Goal: Transaction & Acquisition: Obtain resource

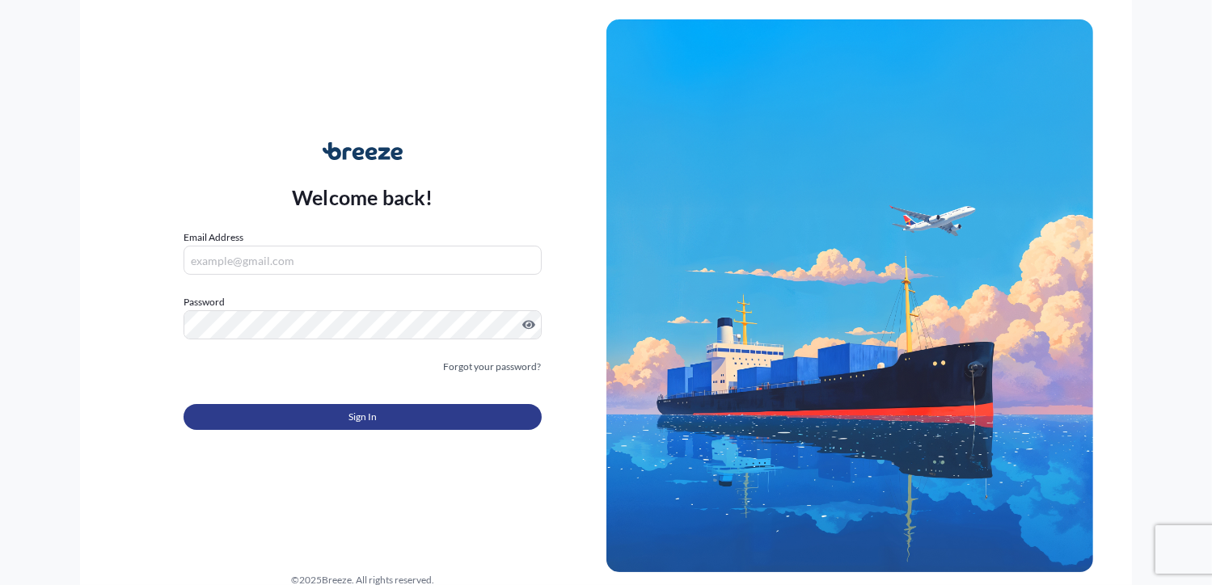
type input "[PERSON_NAME][EMAIL_ADDRESS][DOMAIN_NAME]"
click at [281, 415] on button "Sign In" at bounding box center [361, 417] width 357 height 26
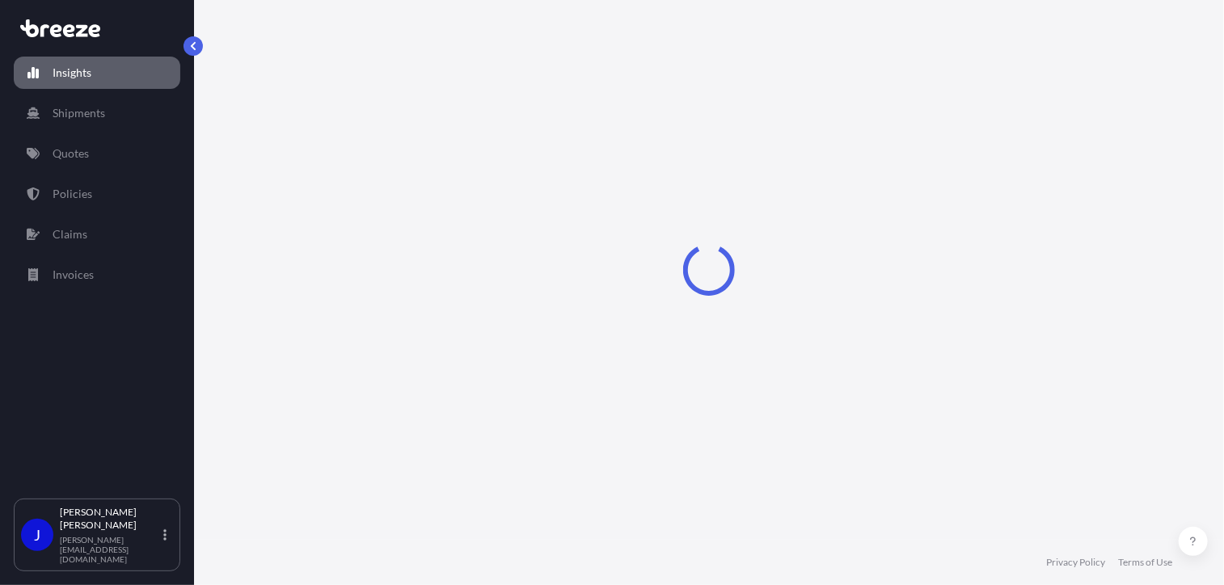
select select "2025"
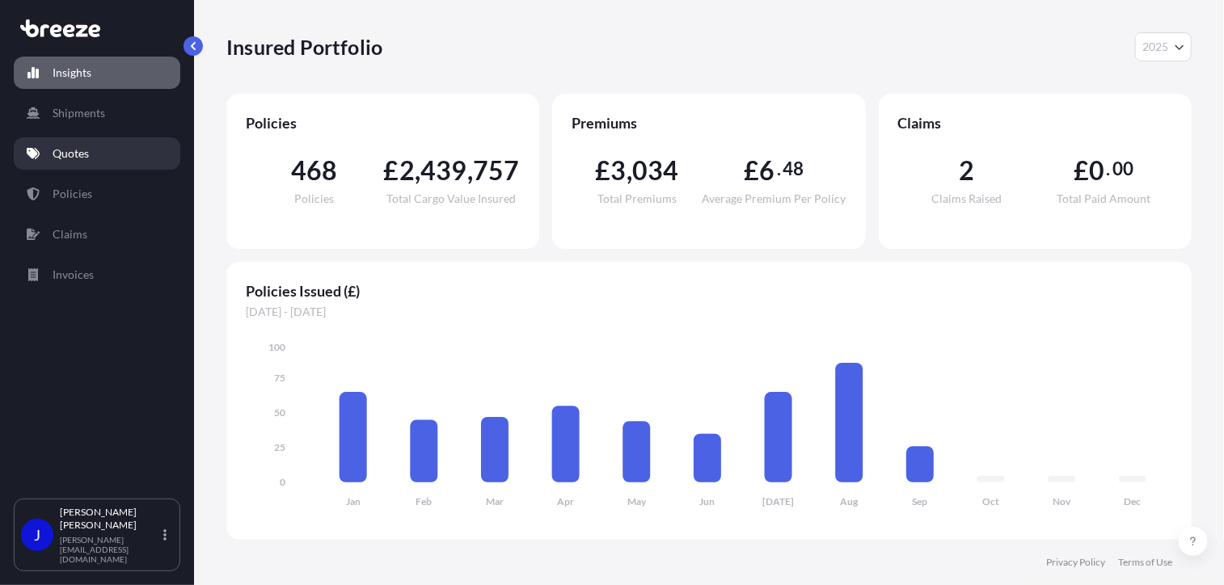
click at [74, 156] on p "Quotes" at bounding box center [71, 154] width 36 height 16
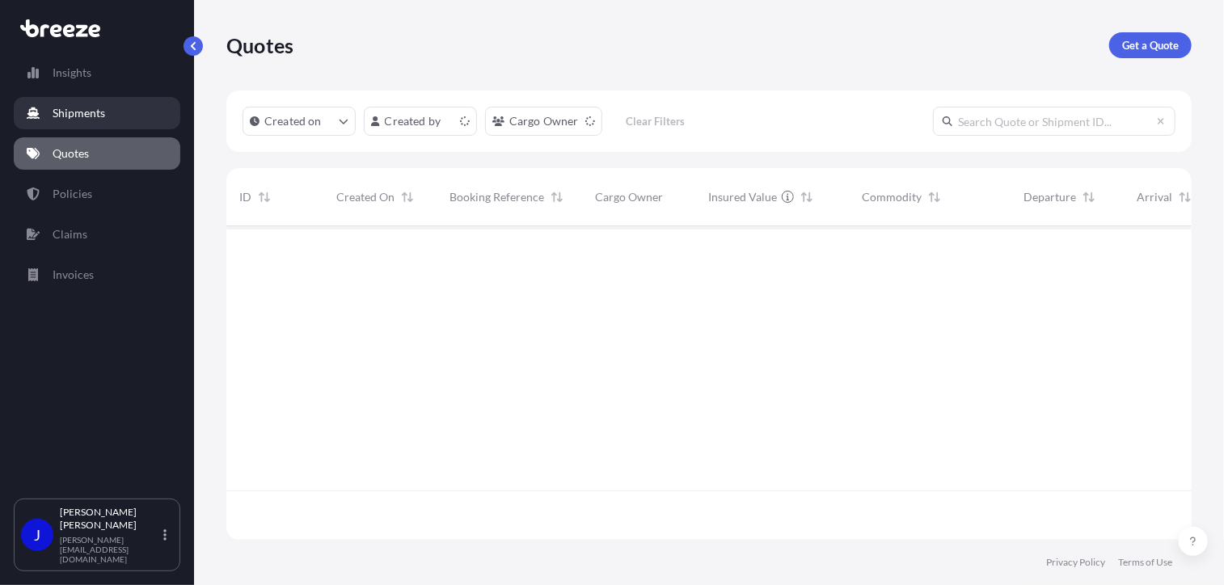
scroll to position [310, 953]
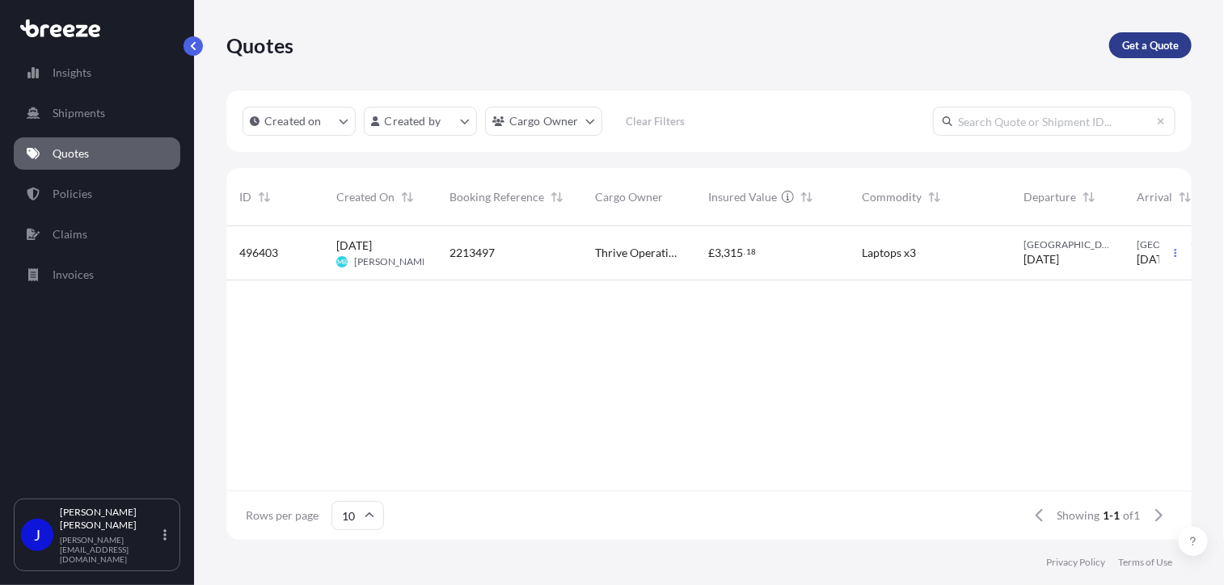
click at [1125, 41] on p "Get a Quote" at bounding box center [1150, 45] width 57 height 16
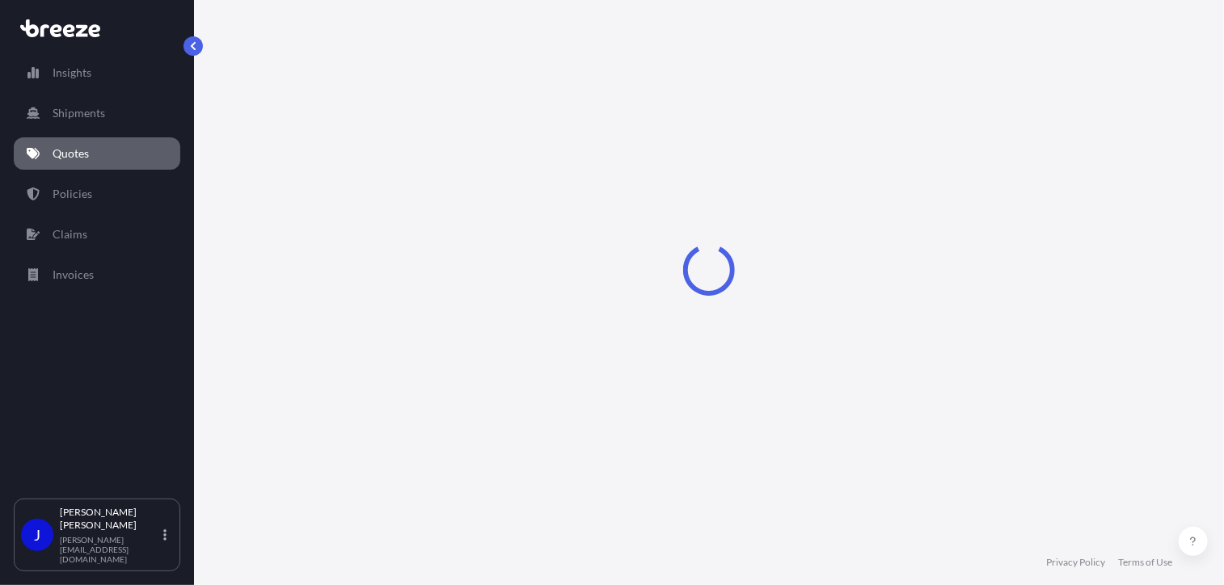
select select "Sea"
select select "1"
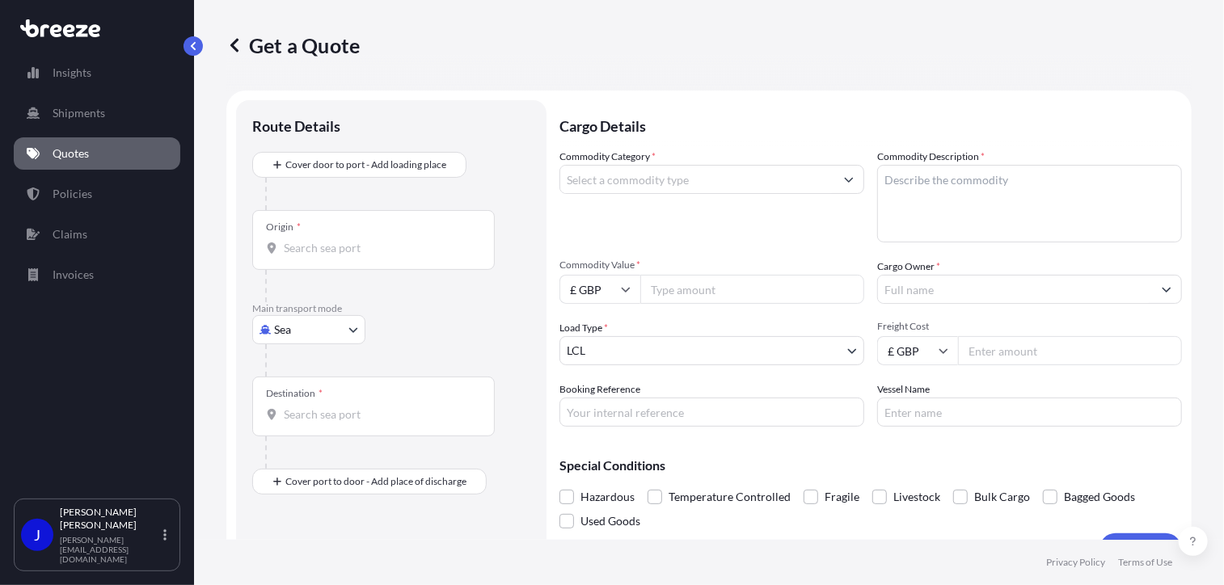
scroll to position [26, 0]
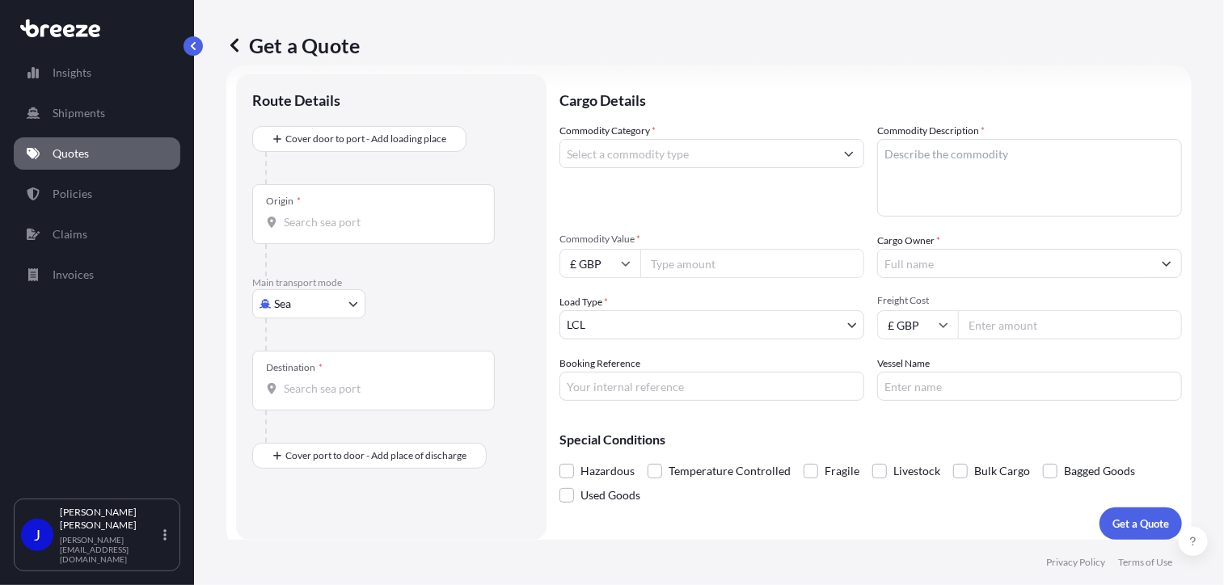
click at [294, 303] on body "Insights Shipments Quotes Policies Claims Invoices J [PERSON_NAME] [PERSON_NAME…" at bounding box center [612, 292] width 1224 height 585
click at [307, 402] on span "Road" at bounding box center [296, 403] width 26 height 16
select select "Road"
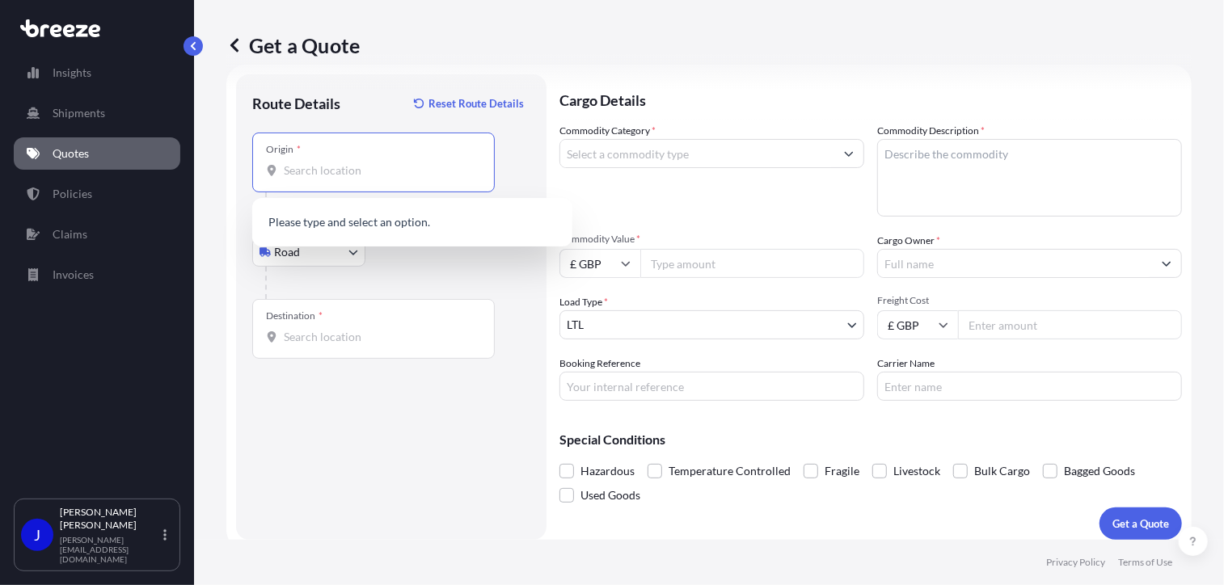
click at [345, 169] on input "Origin *" at bounding box center [379, 170] width 191 height 16
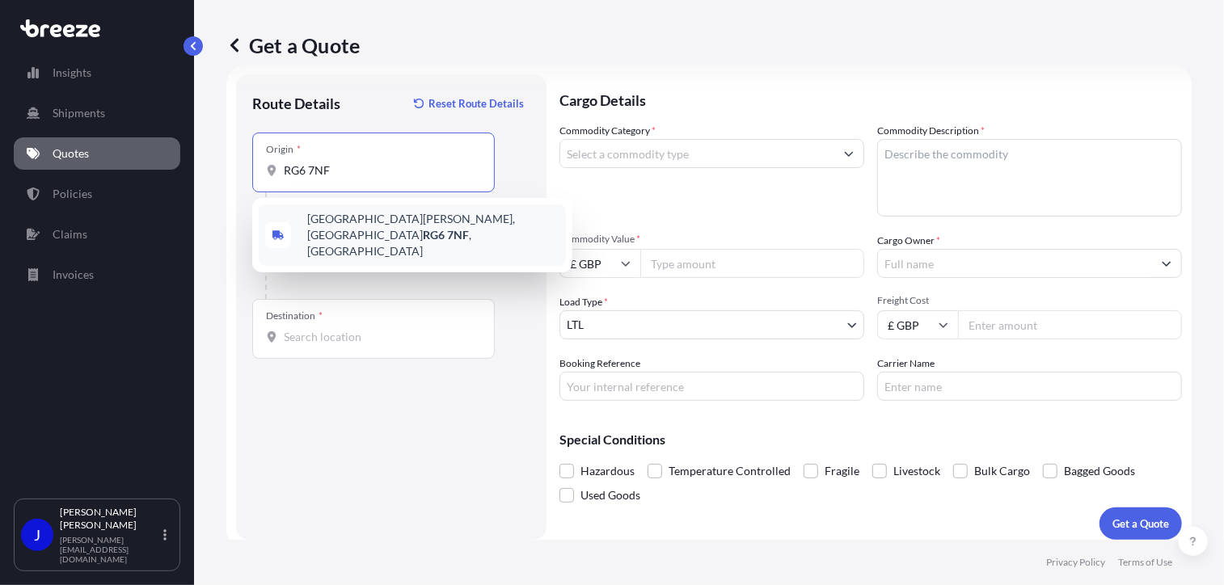
click at [365, 222] on span "[STREET_ADDRESS][PERSON_NAME]" at bounding box center [433, 235] width 252 height 49
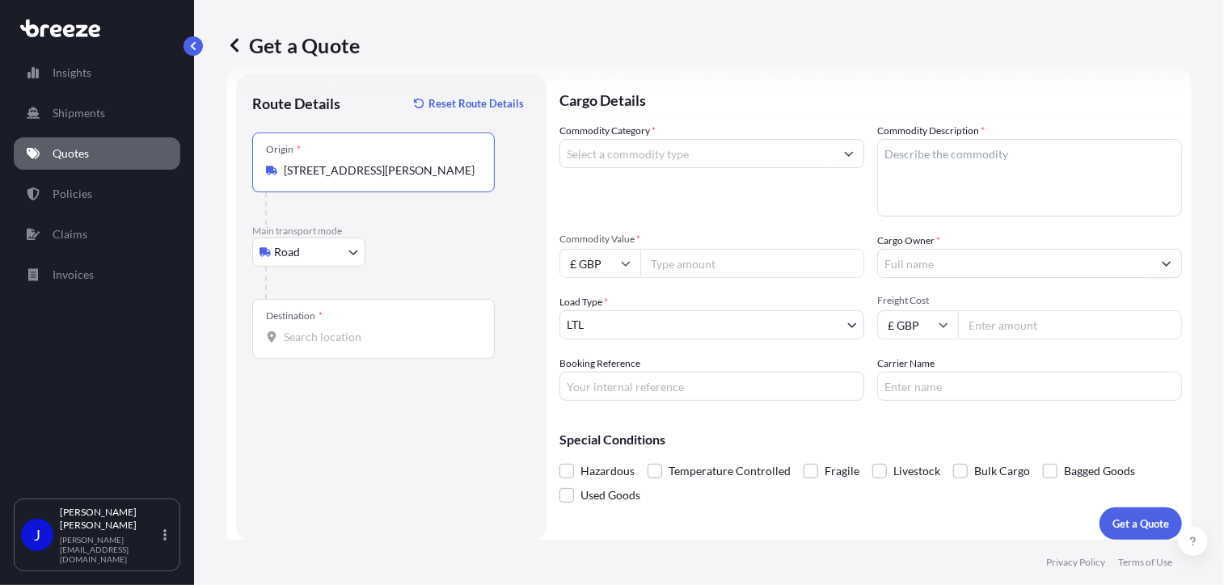
type input "[STREET_ADDRESS][PERSON_NAME]"
click at [327, 343] on input "Destination *" at bounding box center [379, 337] width 191 height 16
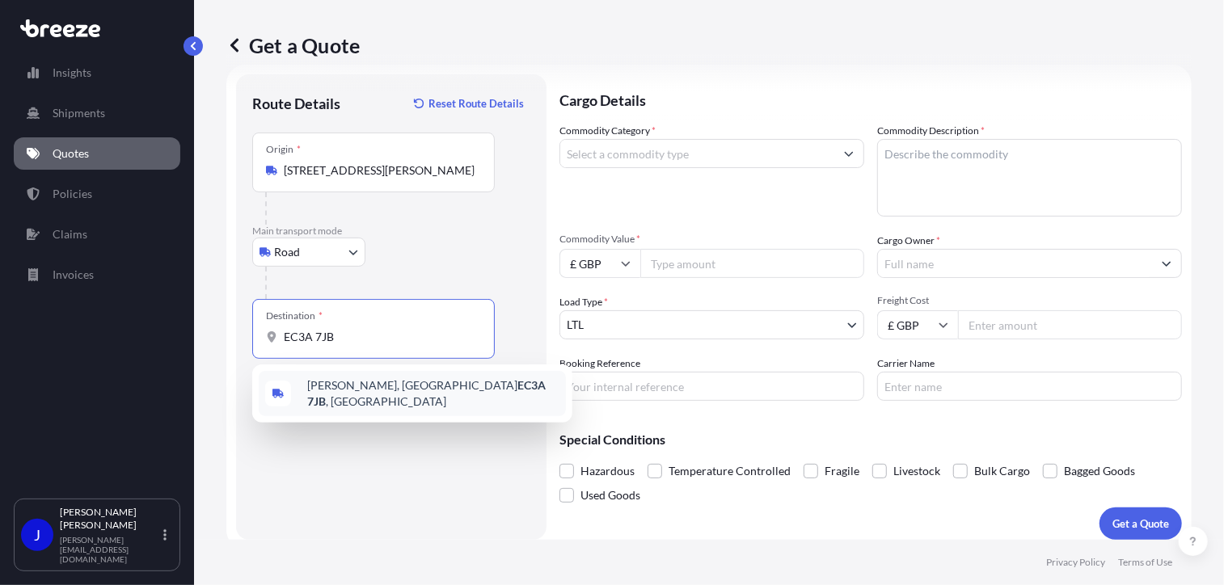
click at [327, 390] on span "[PERSON_NAME][STREET_ADDRESS]" at bounding box center [433, 394] width 252 height 32
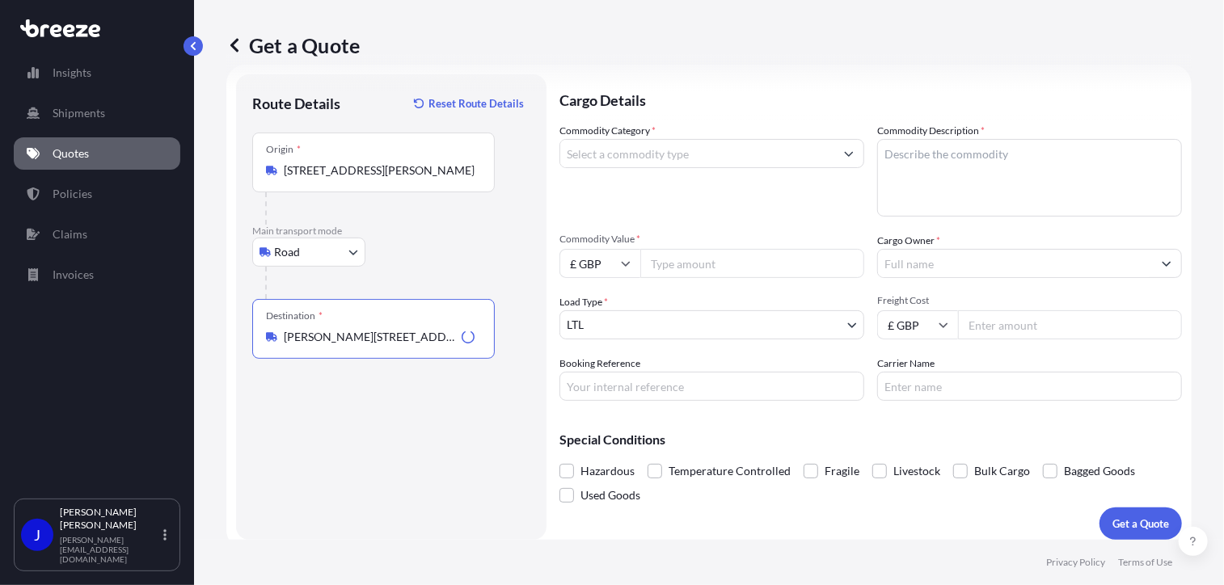
type input "[PERSON_NAME][STREET_ADDRESS]"
click at [711, 171] on div "Commodity Category *" at bounding box center [711, 170] width 305 height 94
click at [714, 158] on input "Commodity Category *" at bounding box center [697, 153] width 274 height 29
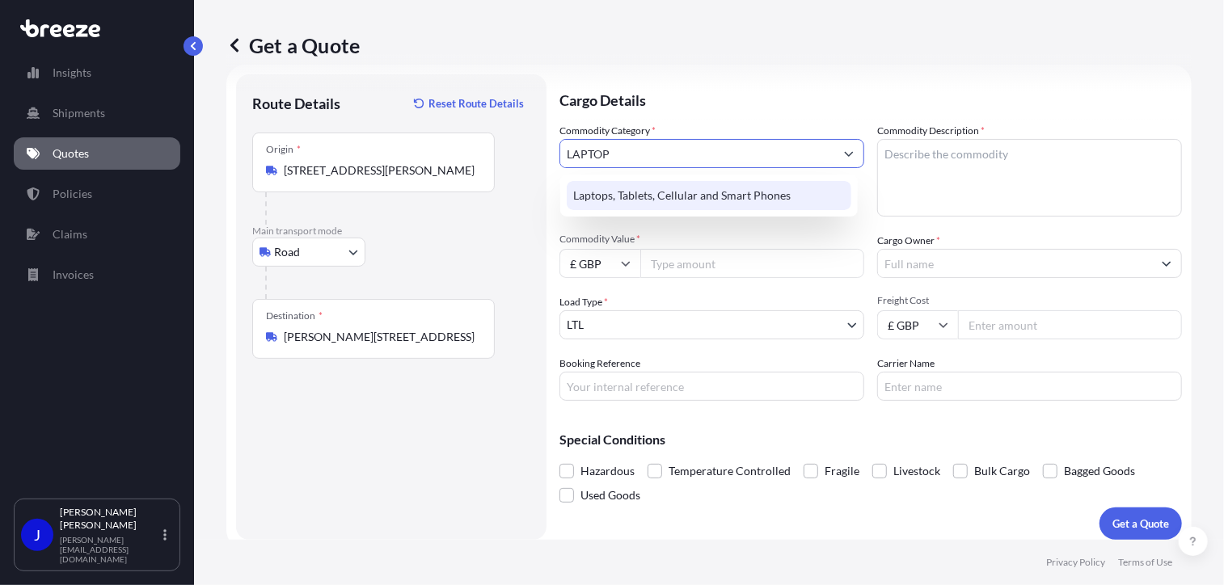
click at [718, 201] on div "Laptops, Tablets, Cellular and Smart Phones" at bounding box center [709, 195] width 285 height 29
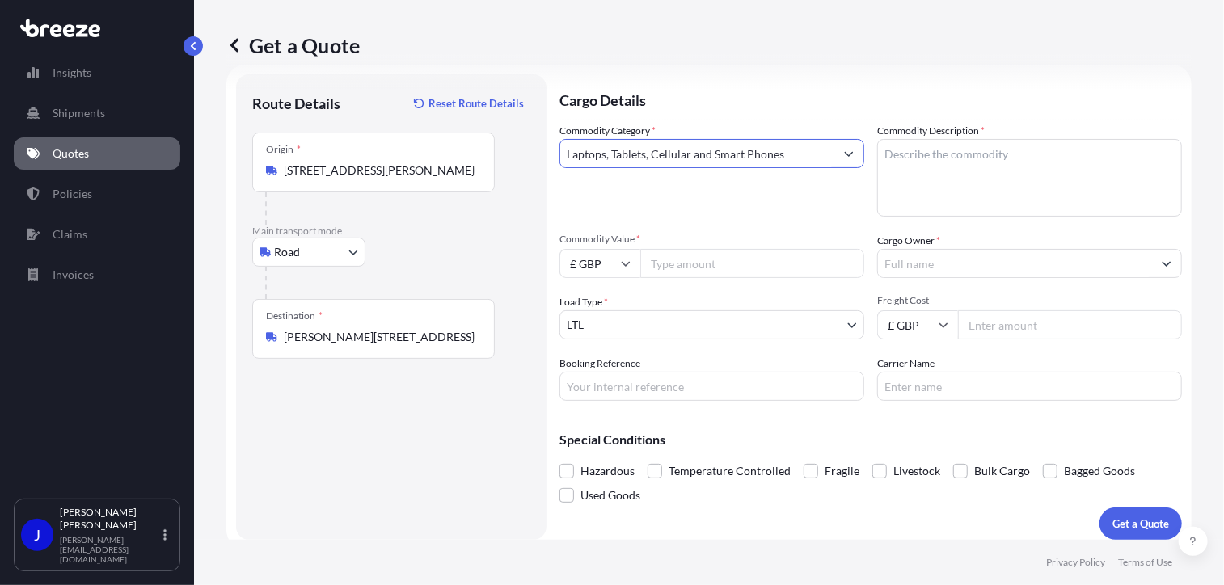
type input "Laptops, Tablets, Cellular and Smart Phones"
